Goal: Task Accomplishment & Management: Manage account settings

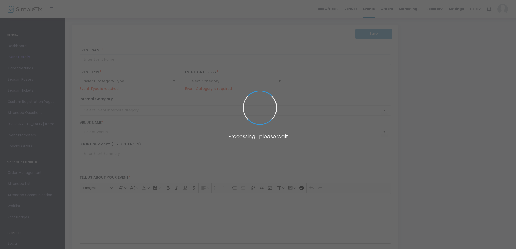
type input "[PERSON_NAME] Australia Cup Quarter Final - Avondale FC vs Brisbane City FC"
type textarea "Our story continues… it’sQuarter Final’s time! 💪 Fresh off a 3–1 victory over […"
type input "BUY TICKETS"
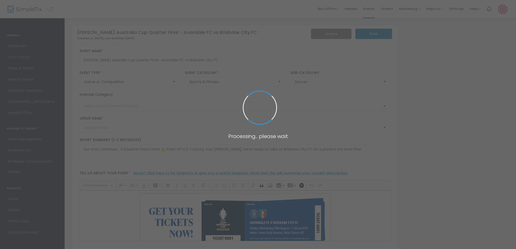
type input "151 Club House PL - [GEOGRAPHIC_DATA] ([GEOGRAPHIC_DATA])"
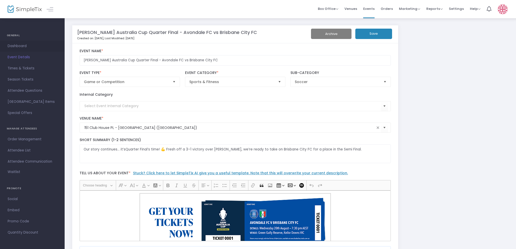
click at [23, 44] on span "Dashboard" at bounding box center [32, 46] width 49 height 7
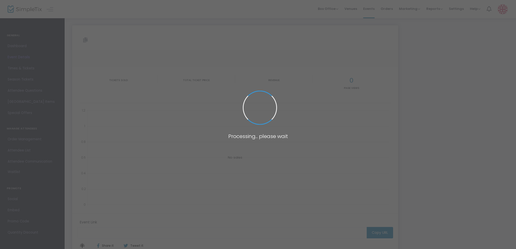
type input "[URL][DOMAIN_NAME][PERSON_NAME]"
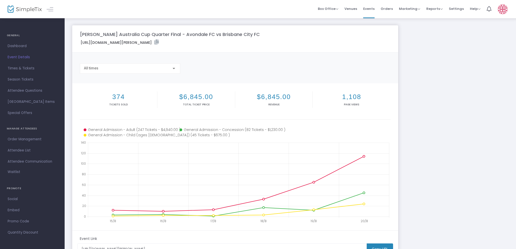
click at [260, 66] on div "All times" at bounding box center [235, 70] width 316 height 14
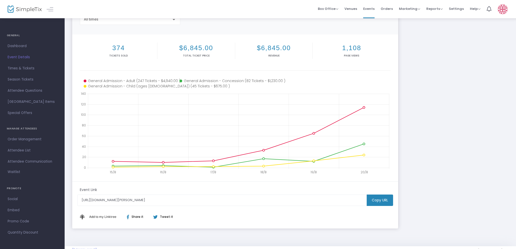
scroll to position [61, 0]
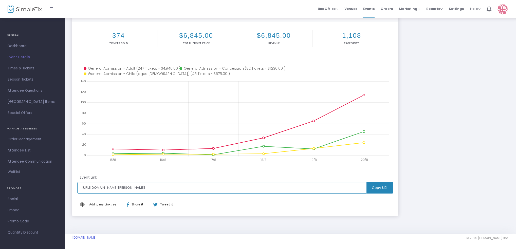
click at [211, 192] on input "[URL][DOMAIN_NAME][PERSON_NAME]" at bounding box center [221, 187] width 289 height 11
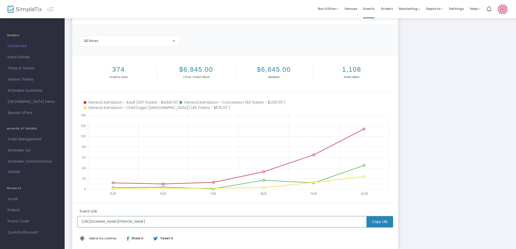
scroll to position [0, 0]
